Goal: Task Accomplishment & Management: Complete application form

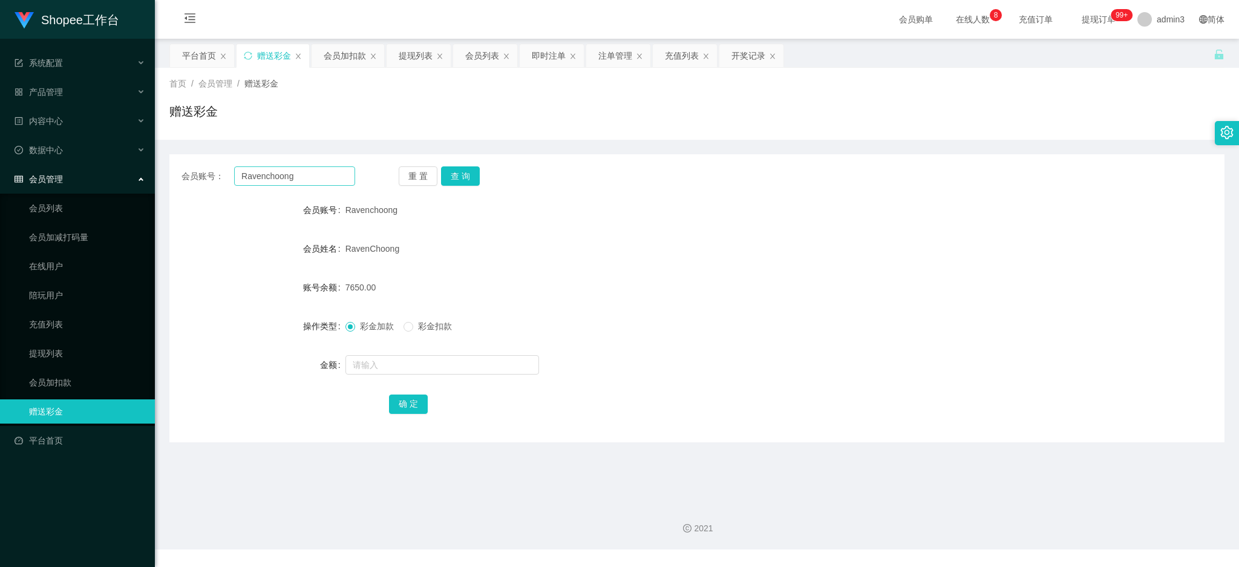
click at [272, 183] on input "Ravenchoong" at bounding box center [294, 175] width 121 height 19
type input "Reinalim123"
click at [447, 175] on button "查 询" at bounding box center [460, 175] width 39 height 19
click at [349, 369] on input "text" at bounding box center [442, 364] width 194 height 19
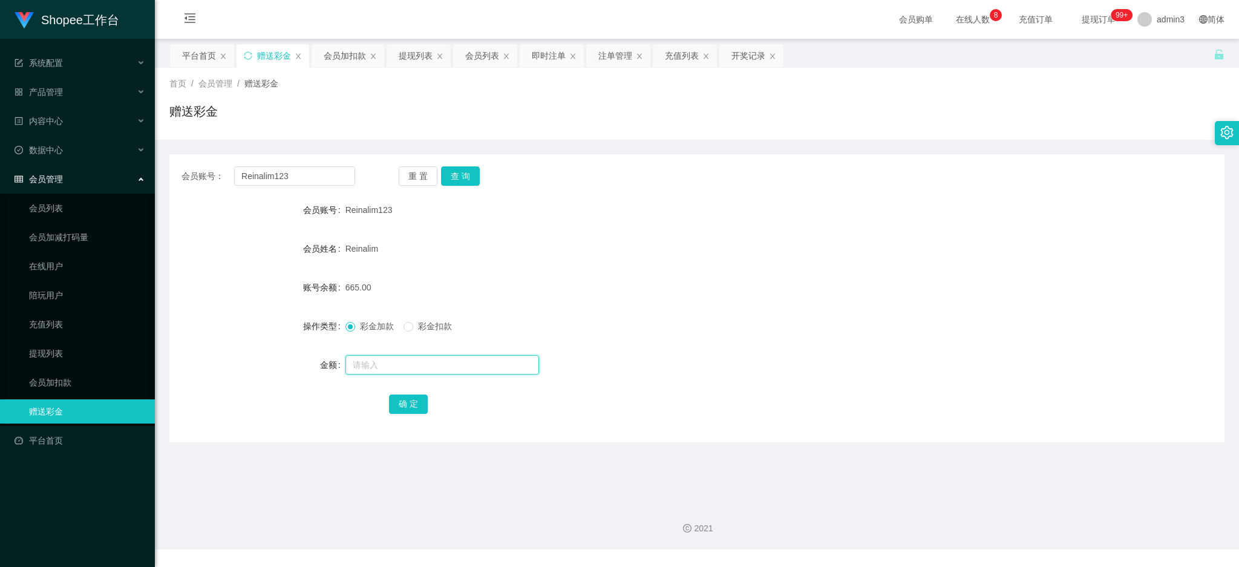
paste input "1500"
type input "1500"
click at [408, 410] on button "确 定" at bounding box center [408, 403] width 39 height 19
click at [325, 162] on div "会员账号： Reinalim123 重 置 查 询 会员账号 Reinalim123 会员姓名 [PERSON_NAME] 账号余额 2165.00 操作类型…" at bounding box center [696, 298] width 1055 height 288
click at [318, 178] on input "Reinalim123" at bounding box center [294, 175] width 121 height 19
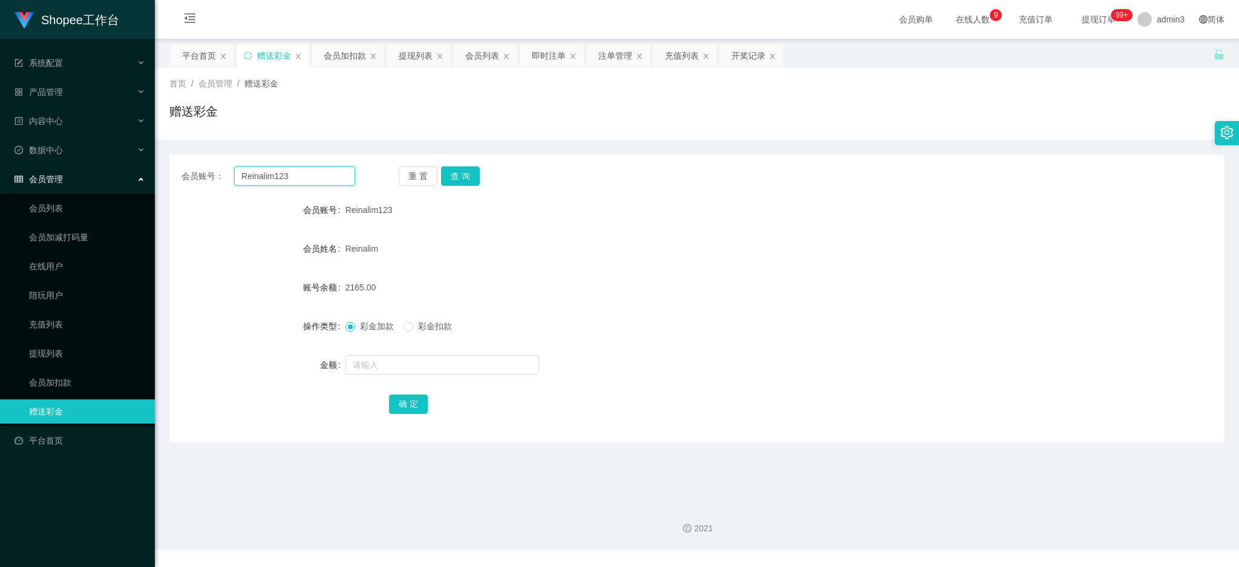
click at [318, 178] on input "Reinalim123" at bounding box center [294, 175] width 121 height 19
paste input "CASPERLUCKY9"
type input "CASPERLUCKY9"
click at [456, 175] on button "查 询" at bounding box center [460, 175] width 39 height 19
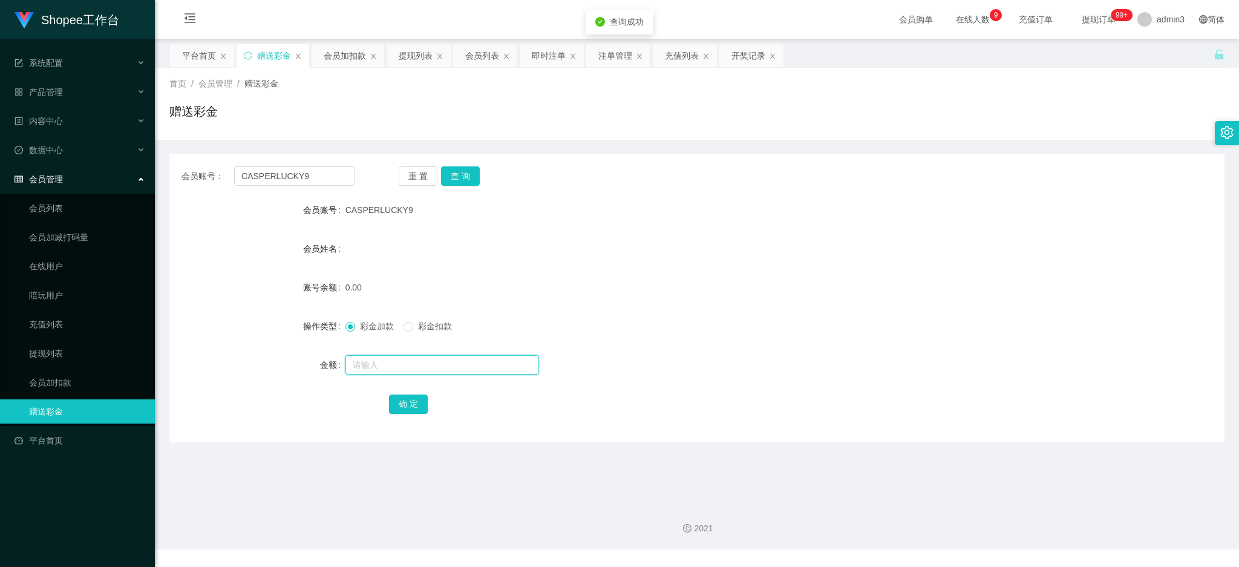
click at [384, 367] on input "text" at bounding box center [442, 364] width 194 height 19
type input "15"
click at [410, 402] on button "确 定" at bounding box center [408, 403] width 39 height 19
click at [322, 178] on input "CASPERLUCKY9" at bounding box center [294, 175] width 121 height 19
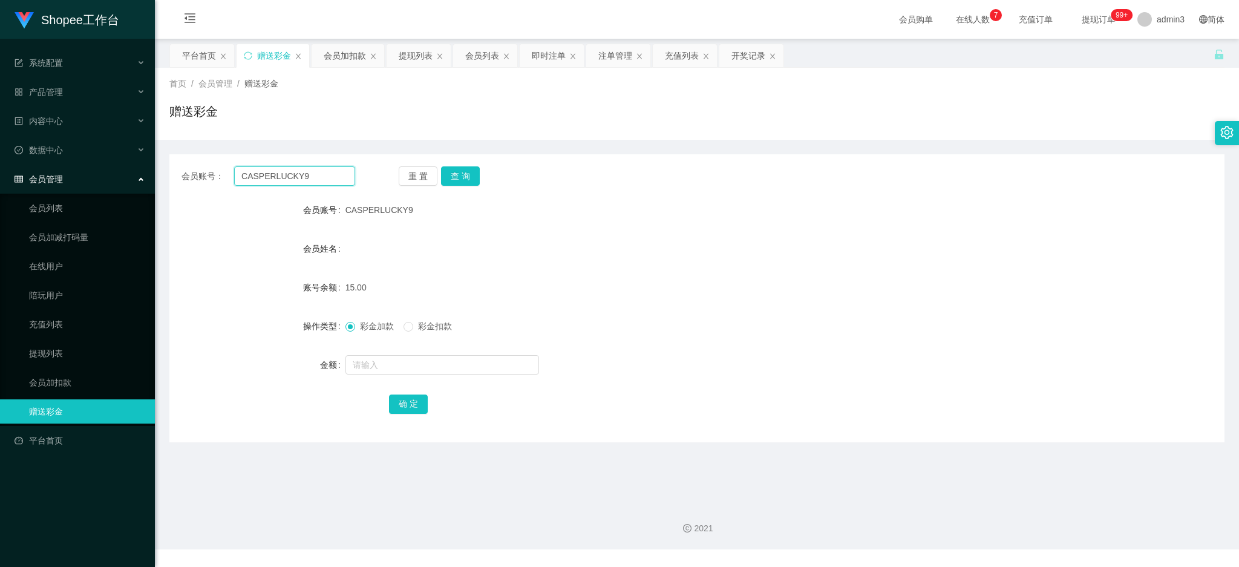
paste input "83056260"
type input "83056260"
click at [468, 174] on button "查 询" at bounding box center [460, 175] width 39 height 19
click at [408, 359] on input "text" at bounding box center [442, 364] width 194 height 19
click at [451, 175] on button "查 询" at bounding box center [460, 175] width 39 height 19
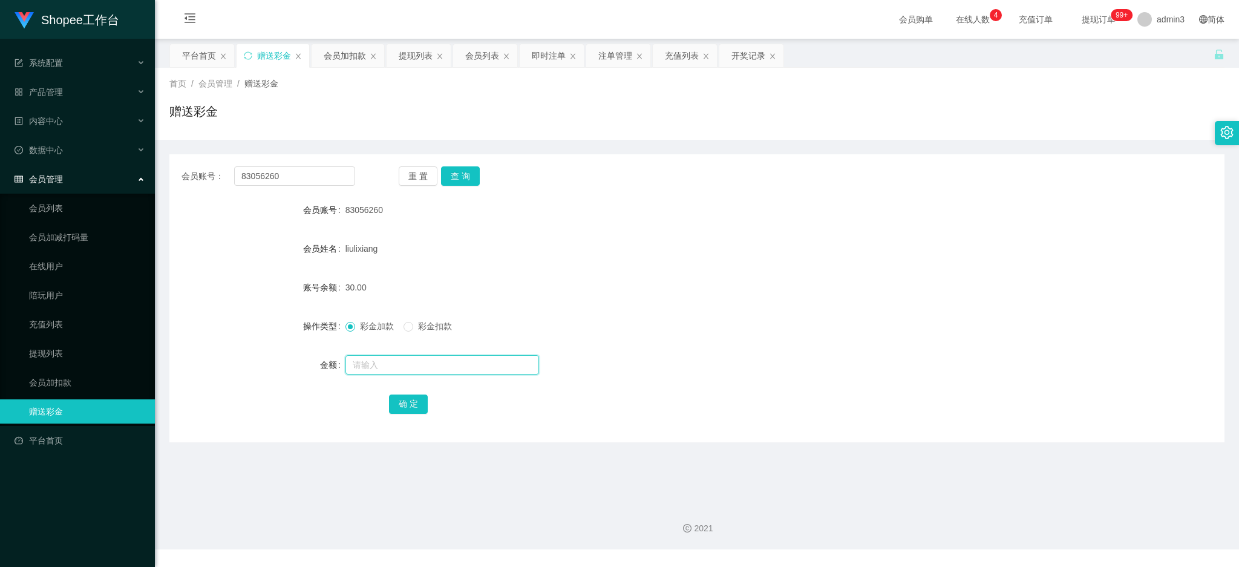
click at [367, 355] on input "text" at bounding box center [442, 364] width 194 height 19
paste input "3000"
type input "3000"
click at [415, 403] on button "确 定" at bounding box center [408, 403] width 39 height 19
